Goal: Task Accomplishment & Management: Use online tool/utility

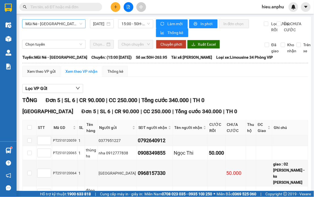
click at [70, 24] on span "Mũi Né - [GEOGRAPHIC_DATA]" at bounding box center [53, 24] width 57 height 8
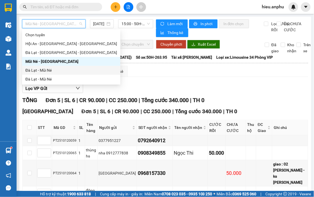
click at [40, 70] on div "Đà Lạt - Mũi Né" at bounding box center [71, 70] width 92 height 6
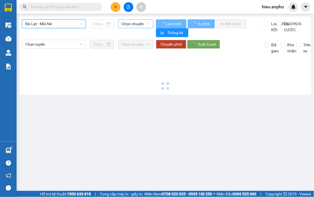
type input "[DATE]"
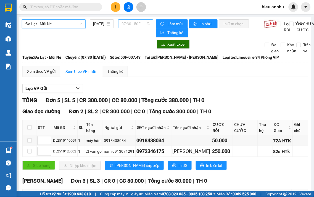
click at [145, 23] on span "07:30 - 50F-007.43" at bounding box center [136, 24] width 28 height 8
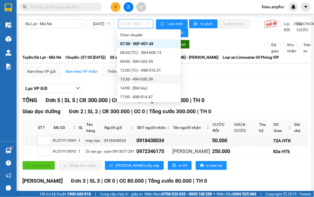
click at [128, 78] on div "13:30 - 49H-036.59" at bounding box center [148, 79] width 57 height 6
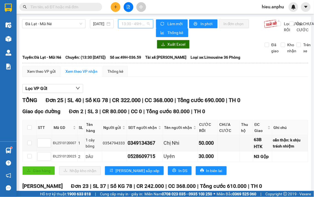
click at [143, 26] on span "13:30 - 49H-036.59" at bounding box center [136, 24] width 28 height 8
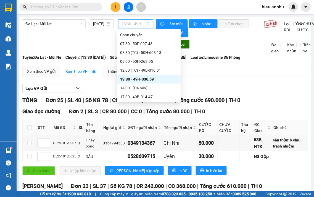
scroll to position [27, 0]
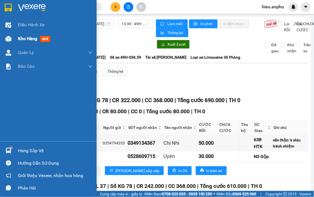
click at [29, 39] on span "Kho hàng" at bounding box center [27, 38] width 19 height 5
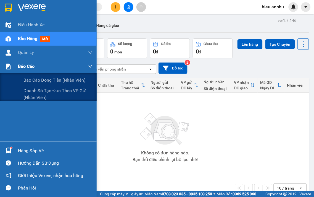
click at [28, 69] on span "Báo cáo" at bounding box center [26, 66] width 17 height 7
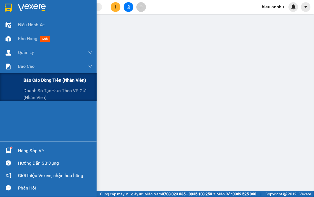
click at [32, 79] on span "Báo cáo dòng tiền (nhân viên)" at bounding box center [54, 80] width 63 height 7
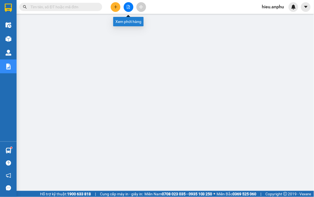
click at [129, 4] on button at bounding box center [129, 7] width 10 height 10
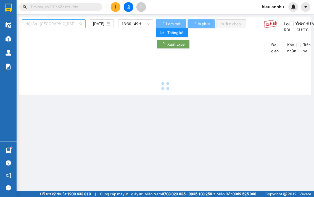
click at [65, 23] on span "Hội An - [GEOGRAPHIC_DATA] - [GEOGRAPHIC_DATA]" at bounding box center [53, 24] width 57 height 8
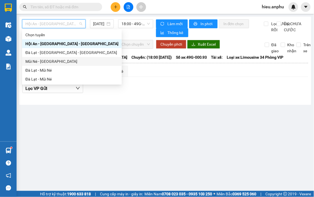
click at [37, 63] on div "Mũi Né - [GEOGRAPHIC_DATA]" at bounding box center [71, 61] width 93 height 6
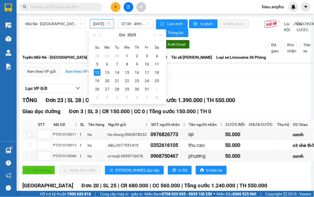
click at [103, 23] on input "[DATE]" at bounding box center [99, 24] width 12 height 6
click at [154, 65] on div "11" at bounding box center [157, 64] width 7 height 7
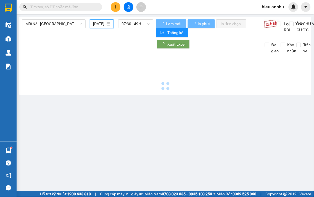
type input "[DATE]"
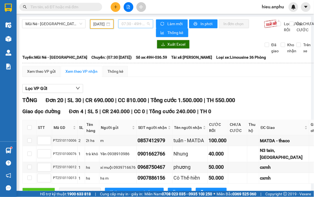
click at [131, 26] on span "07:30 - 49H-036.59" at bounding box center [136, 24] width 28 height 8
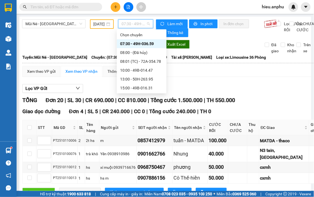
click at [131, 40] on div "07:30 - 49H-036.59" at bounding box center [142, 43] width 50 height 9
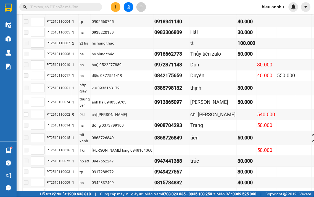
scroll to position [184, 0]
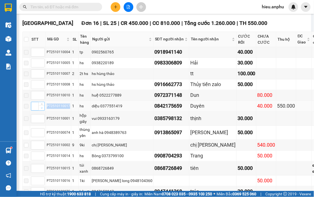
drag, startPoint x: 73, startPoint y: 114, endPoint x: 48, endPoint y: 118, distance: 25.2
click at [48, 112] on tr "PT2510110017 1 hs diệu 0377551419 0842175659 Duyên 40.000 550.000" at bounding box center [172, 106] width 299 height 11
copy tr "PT2510110017"
click at [62, 7] on input "text" at bounding box center [62, 7] width 65 height 6
paste input "PT2510110017"
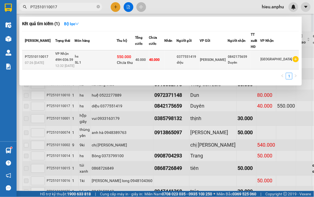
type input "PT2510110017"
click at [200, 61] on div "diệu" at bounding box center [188, 63] width 23 height 6
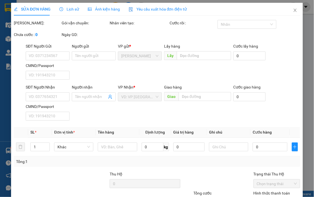
type input "0377551419"
type input "diệu"
type input "0842175659"
type input "Duyên"
type input "550.000"
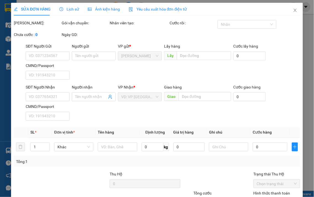
type input "40.000"
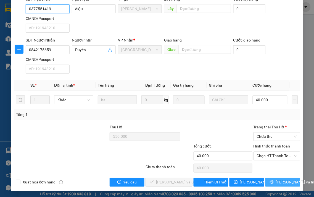
scroll to position [65, 0]
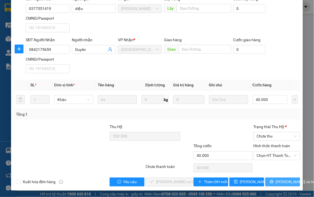
drag, startPoint x: 282, startPoint y: 184, endPoint x: 202, endPoint y: 93, distance: 121.4
click at [282, 183] on span "[PERSON_NAME] và In" at bounding box center [295, 182] width 39 height 6
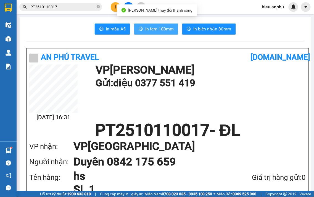
click at [160, 26] on span "In tem 100mm" at bounding box center [159, 28] width 28 height 7
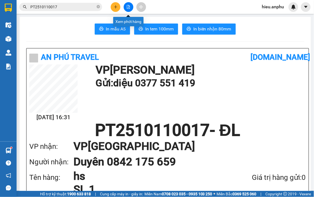
click at [129, 9] on button at bounding box center [129, 7] width 10 height 10
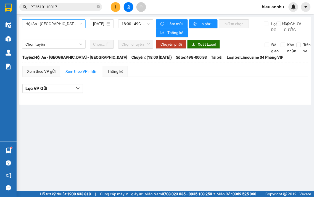
click at [47, 26] on span "Hội An - [GEOGRAPHIC_DATA] - [GEOGRAPHIC_DATA]" at bounding box center [53, 24] width 57 height 8
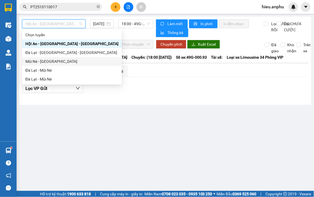
click at [37, 59] on div "Mũi Né - [GEOGRAPHIC_DATA]" at bounding box center [71, 61] width 93 height 6
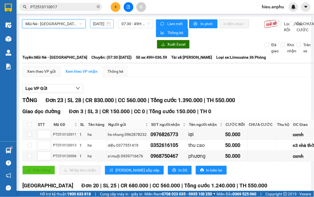
click at [94, 27] on input "[DATE]" at bounding box center [99, 24] width 12 height 6
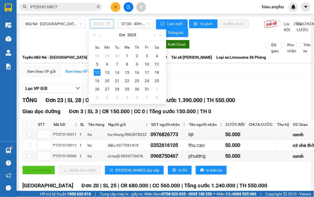
drag, startPoint x: 157, startPoint y: 63, endPoint x: 138, endPoint y: 19, distance: 47.9
click at [157, 62] on div "11" at bounding box center [157, 64] width 7 height 7
type input "[DATE]"
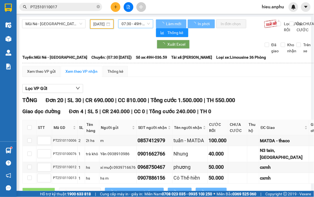
click at [131, 23] on span "07:30 - 49H-036.59" at bounding box center [136, 24] width 28 height 8
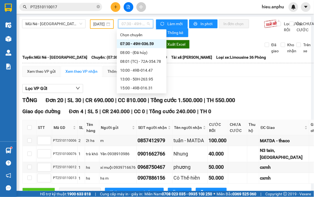
click at [135, 43] on div "07:30 - 49H-036.59" at bounding box center [141, 44] width 43 height 6
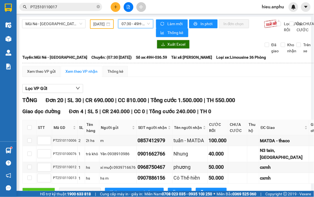
click at [134, 23] on span "07:30 - 49H-036.59" at bounding box center [136, 24] width 28 height 8
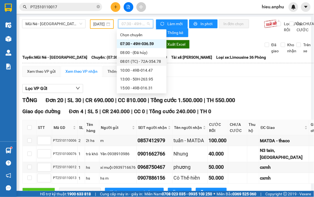
click at [126, 61] on div "08:01 (TC) - 72A-354.78" at bounding box center [141, 61] width 43 height 6
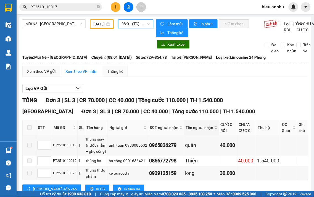
scroll to position [20, 0]
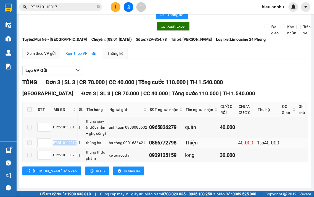
drag, startPoint x: 74, startPoint y: 143, endPoint x: 53, endPoint y: 143, distance: 21.0
click at [53, 143] on div "PT2510110019" at bounding box center [64, 142] width 23 height 5
copy div "PT2510110019"
click at [98, 6] on icon "close-circle" at bounding box center [98, 6] width 3 height 3
click at [84, 8] on input "text" at bounding box center [62, 7] width 65 height 6
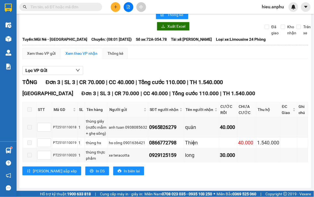
paste input "PT2510110019"
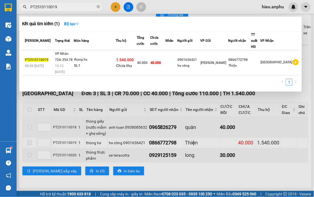
type input "PT2510110019"
click at [125, 63] on span "Chưa thu" at bounding box center [124, 65] width 16 height 4
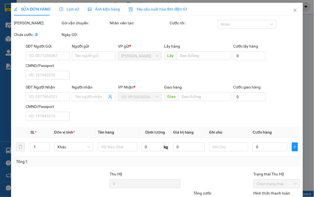
type input "0901636421"
type input "hs công"
type input "0866772798"
type input "Thiện"
type input "1.540.000"
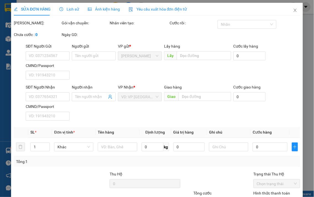
type input "40.000"
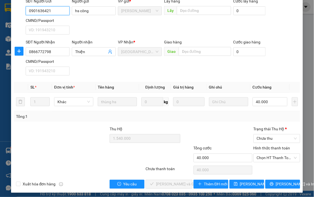
scroll to position [65, 0]
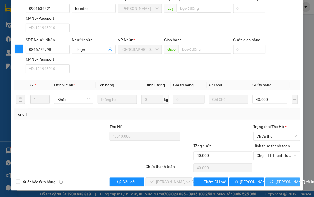
click at [279, 180] on span "[PERSON_NAME] và In" at bounding box center [295, 182] width 39 height 6
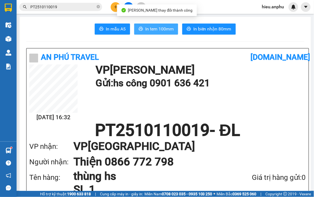
click at [156, 30] on span "In tem 100mm" at bounding box center [159, 28] width 28 height 7
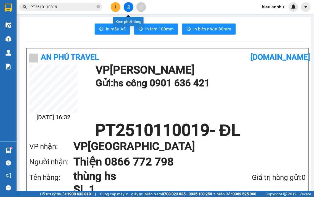
click at [130, 9] on button at bounding box center [129, 7] width 10 height 10
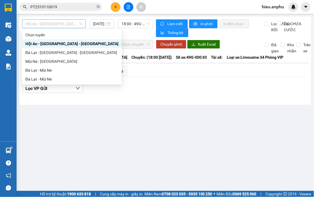
click at [57, 27] on span "Hội An - [GEOGRAPHIC_DATA] - [GEOGRAPHIC_DATA]" at bounding box center [53, 24] width 57 height 8
click at [38, 62] on div "Mũi Né - [GEOGRAPHIC_DATA]" at bounding box center [71, 61] width 93 height 6
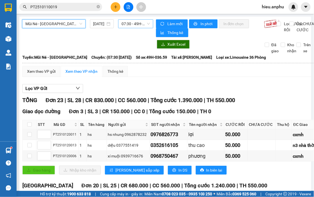
click at [129, 24] on span "07:30 - 49H-036.59" at bounding box center [136, 24] width 28 height 8
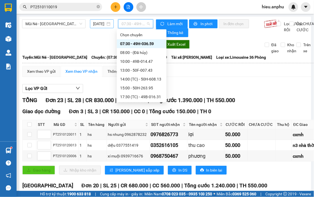
click at [99, 26] on input "[DATE]" at bounding box center [99, 24] width 12 height 6
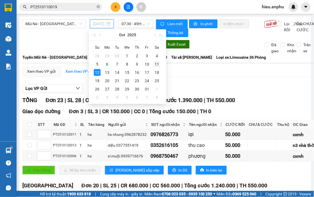
click at [157, 64] on div "11" at bounding box center [157, 64] width 7 height 7
type input "[DATE]"
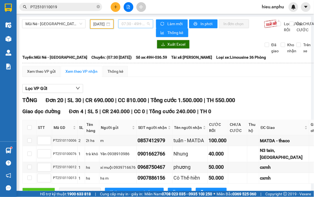
click at [130, 23] on span "07:30 - 49H-036.59" at bounding box center [136, 24] width 28 height 8
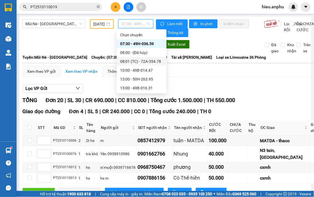
click at [128, 61] on div "08:01 (TC) - 72A-354.78" at bounding box center [141, 61] width 43 height 6
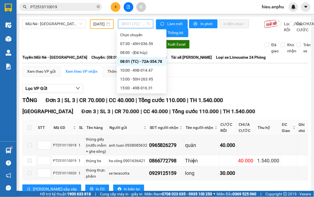
click at [141, 26] on span "08:01 (TC) - 72A-354.78" at bounding box center [136, 24] width 28 height 8
click at [128, 69] on div "10:00 - 49B-014.47" at bounding box center [141, 70] width 43 height 6
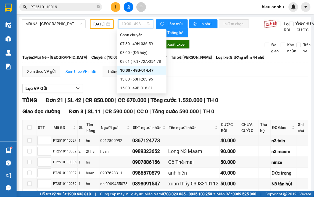
click at [133, 26] on span "10:00 - 49B-014.47" at bounding box center [136, 24] width 28 height 8
click at [122, 82] on div "13:00 - 50H-263.95" at bounding box center [141, 79] width 43 height 6
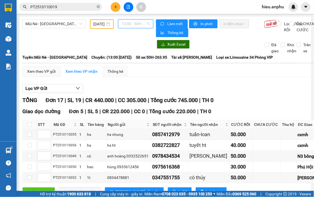
click at [127, 24] on span "13:00 - 50H-263.95" at bounding box center [136, 24] width 28 height 8
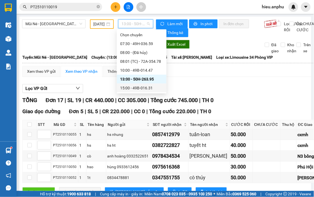
click at [127, 89] on div "15:00 - 49B-016.31" at bounding box center [141, 88] width 43 height 6
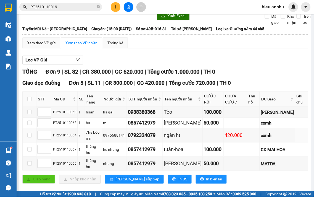
scroll to position [129, 0]
